Goal: Information Seeking & Learning: Learn about a topic

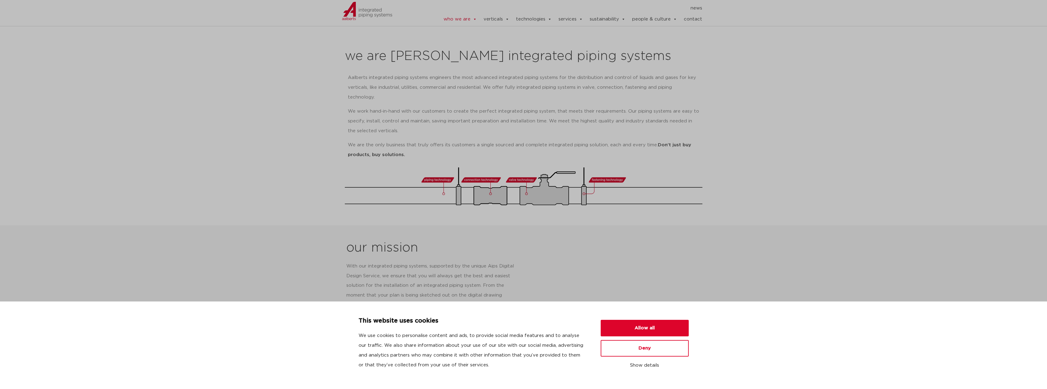
scroll to position [122, 0]
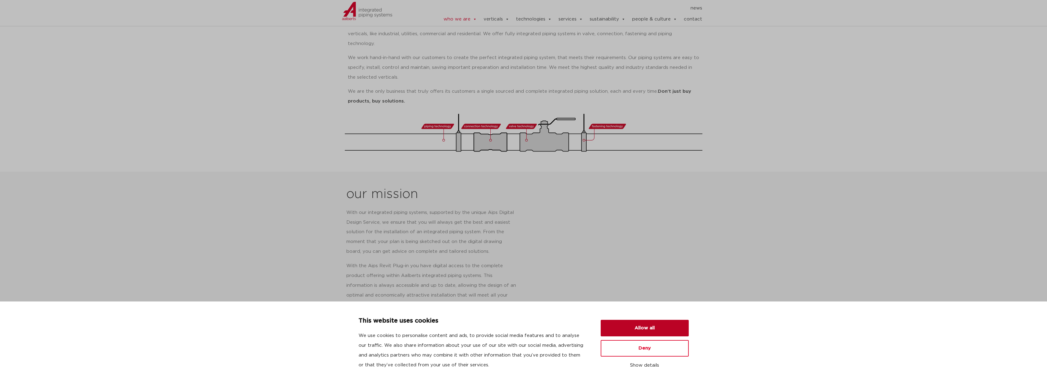
drag, startPoint x: 666, startPoint y: 328, endPoint x: 588, endPoint y: 287, distance: 87.8
click at [665, 328] on button "Allow all" at bounding box center [645, 328] width 88 height 17
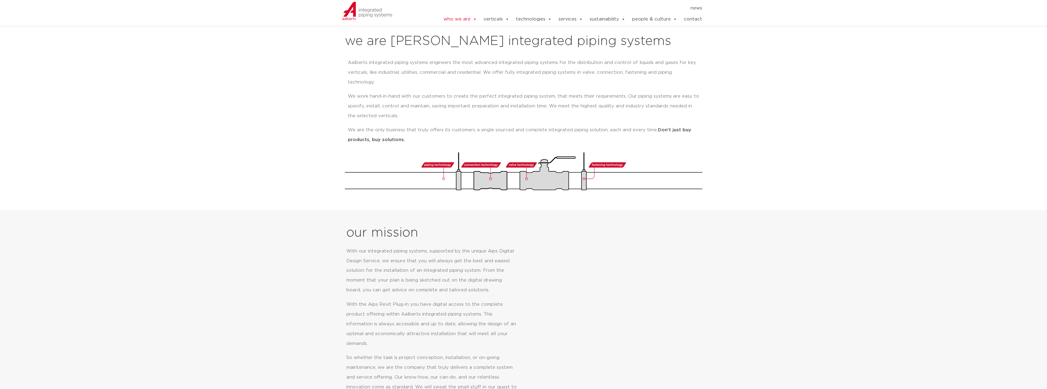
scroll to position [0, 0]
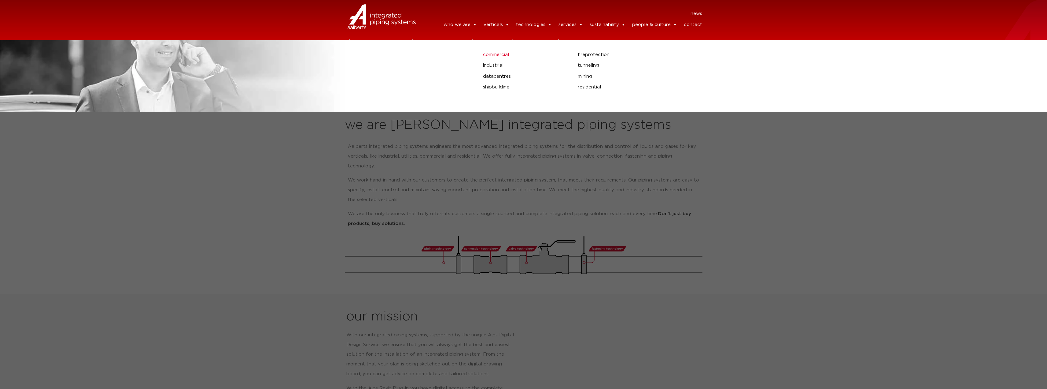
click at [500, 54] on link "commercial" at bounding box center [526, 55] width 86 height 8
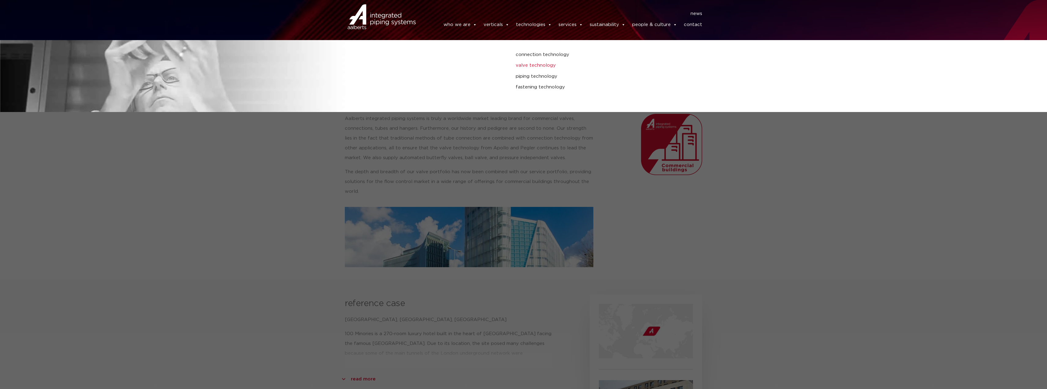
click at [542, 66] on link "valve technology" at bounding box center [712, 65] width 393 height 8
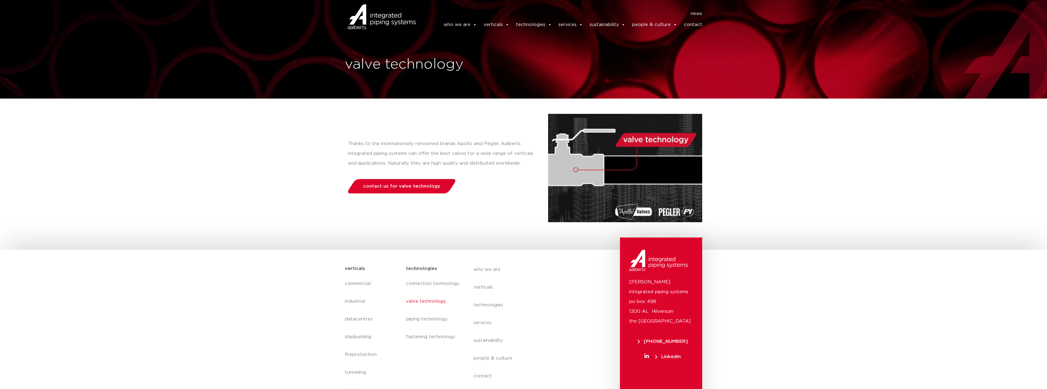
click at [374, 20] on img at bounding box center [367, 25] width 51 height 18
